Goal: Task Accomplishment & Management: Use online tool/utility

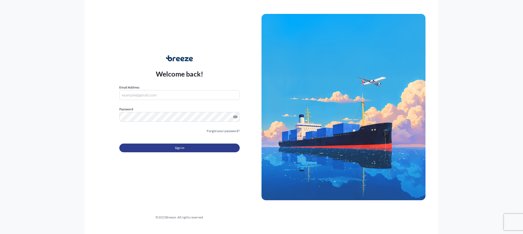
type input "[EMAIL_ADDRESS][DOMAIN_NAME]"
click at [175, 149] on span "Sign In" at bounding box center [180, 147] width 10 height 5
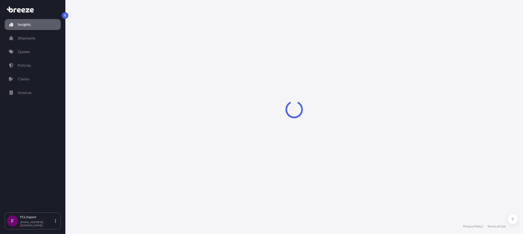
select select "2025"
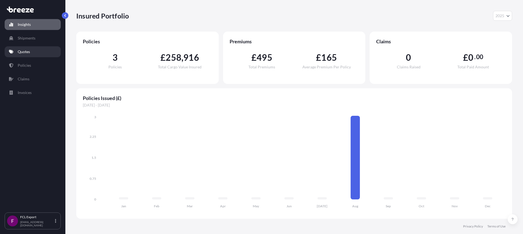
click at [27, 53] on p "Quotes" at bounding box center [24, 51] width 12 height 5
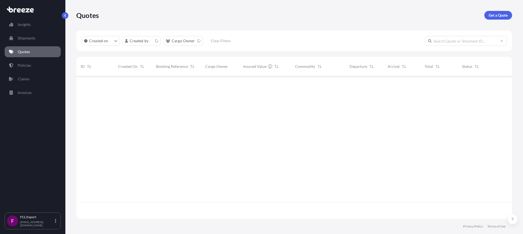
scroll to position [141, 432]
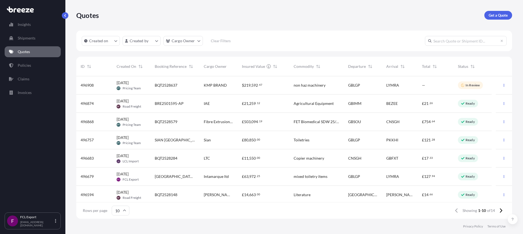
click at [171, 176] on span "[GEOGRAPHIC_DATA], [GEOGRAPHIC_DATA]" at bounding box center [175, 176] width 40 height 5
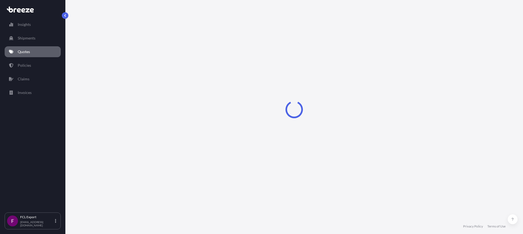
select select "Sea"
select select "2"
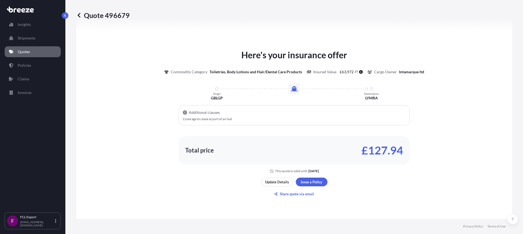
scroll to position [219, 0]
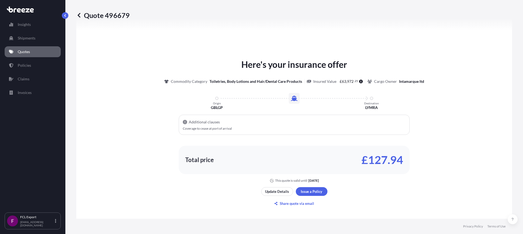
click at [26, 49] on p "Quotes" at bounding box center [24, 51] width 12 height 5
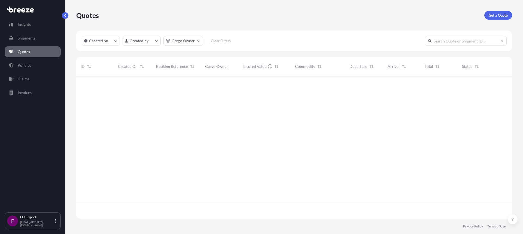
scroll to position [141, 432]
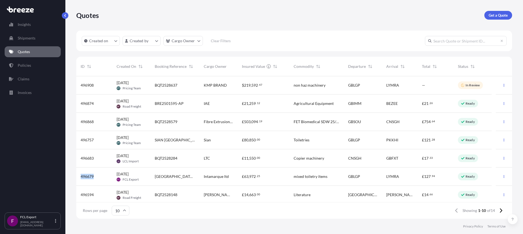
drag, startPoint x: 96, startPoint y: 179, endPoint x: 80, endPoint y: 177, distance: 15.7
click at [81, 177] on div "496679" at bounding box center [94, 176] width 27 height 5
select select "Sea"
select select "2"
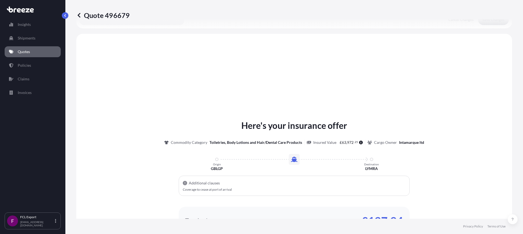
scroll to position [164, 0]
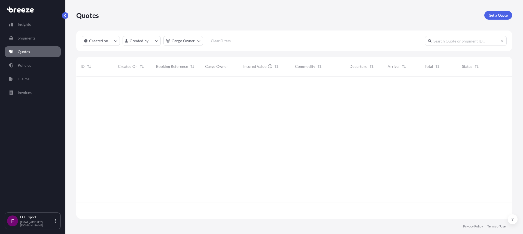
scroll to position [141, 432]
click at [19, 51] on p "Quotes" at bounding box center [24, 51] width 12 height 5
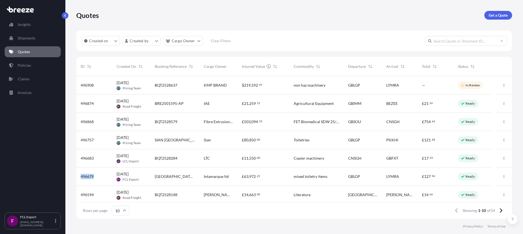
drag, startPoint x: 97, startPoint y: 178, endPoint x: 79, endPoint y: 176, distance: 17.3
click at [79, 176] on div "496679" at bounding box center [94, 177] width 36 height 18
select select "Sea"
select select "2"
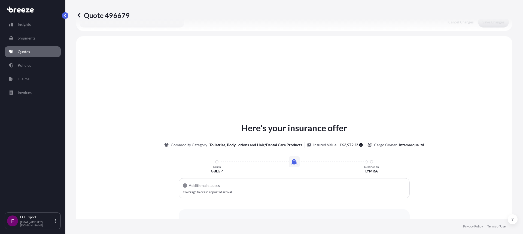
scroll to position [164, 0]
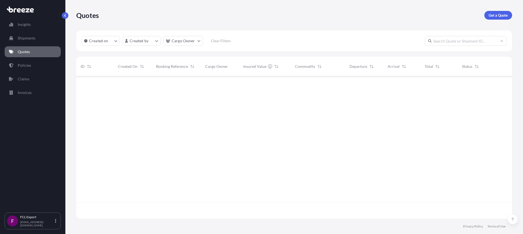
scroll to position [141, 432]
